Goal: Information Seeking & Learning: Learn about a topic

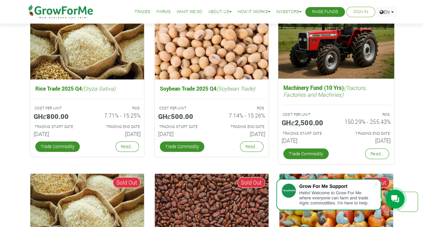
scroll to position [1108, 0]
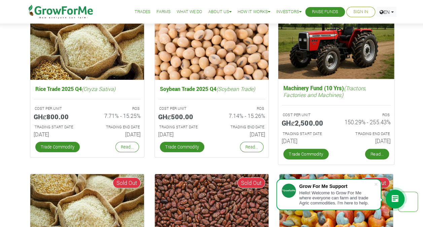
click at [383, 154] on link "Read..." at bounding box center [377, 154] width 24 height 11
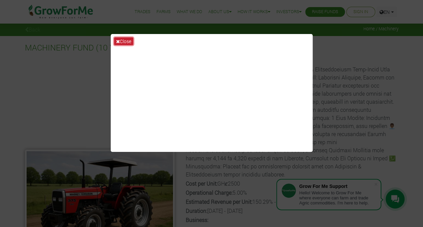
click at [128, 38] on button "Close" at bounding box center [123, 41] width 19 height 8
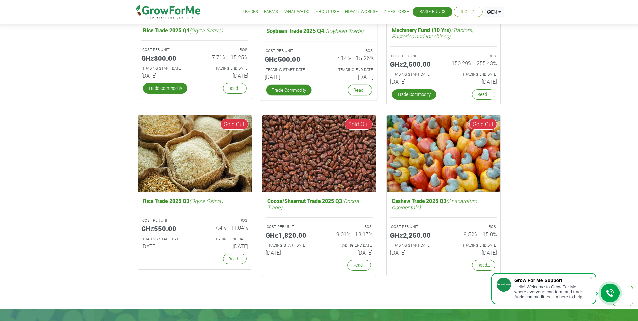
scroll to position [1205, 0]
